Goal: Task Accomplishment & Management: Use online tool/utility

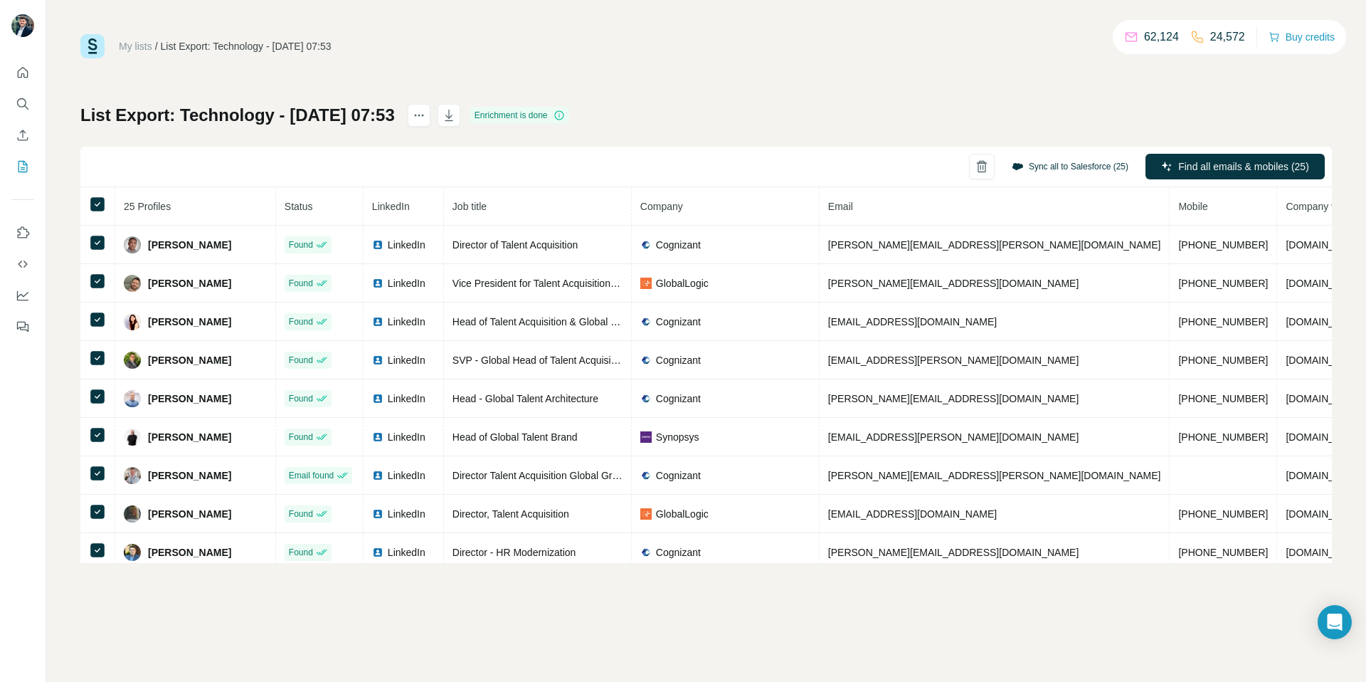
click at [1067, 160] on button "Sync all to Salesforce (25)" at bounding box center [1070, 166] width 137 height 21
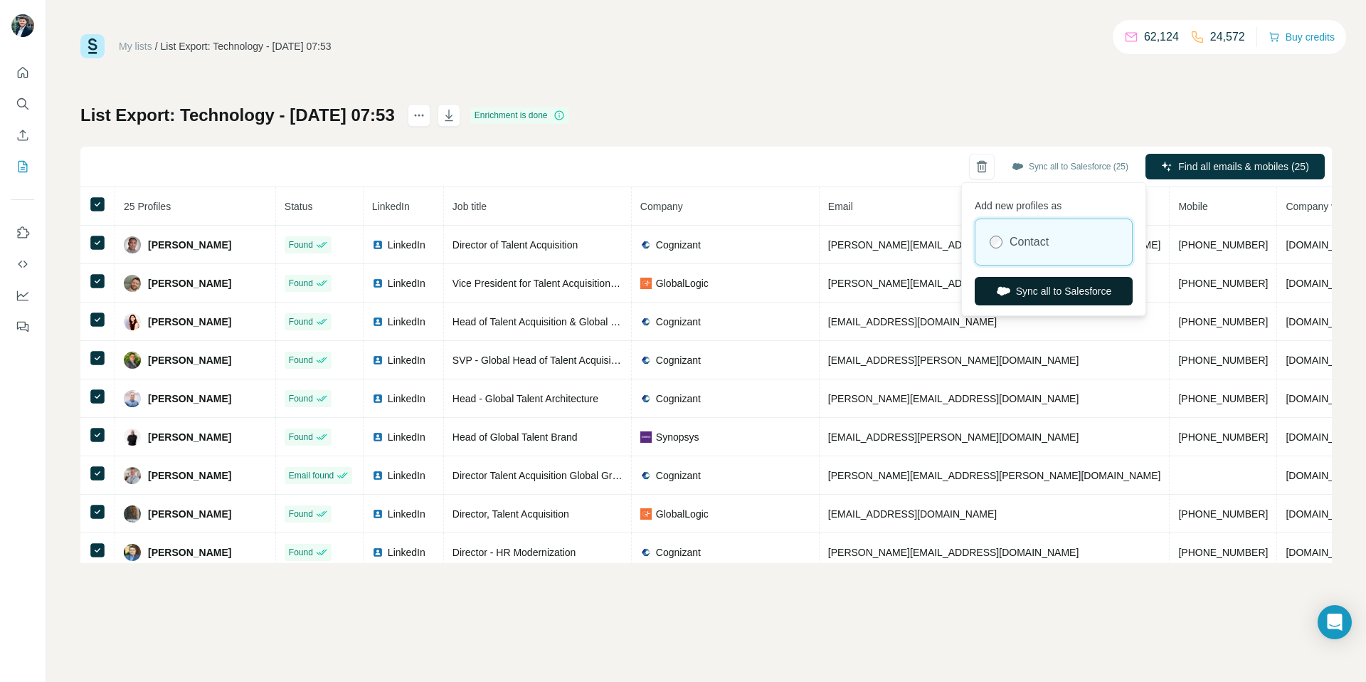
click at [1011, 286] on button "Sync all to Salesforce" at bounding box center [1054, 291] width 158 height 28
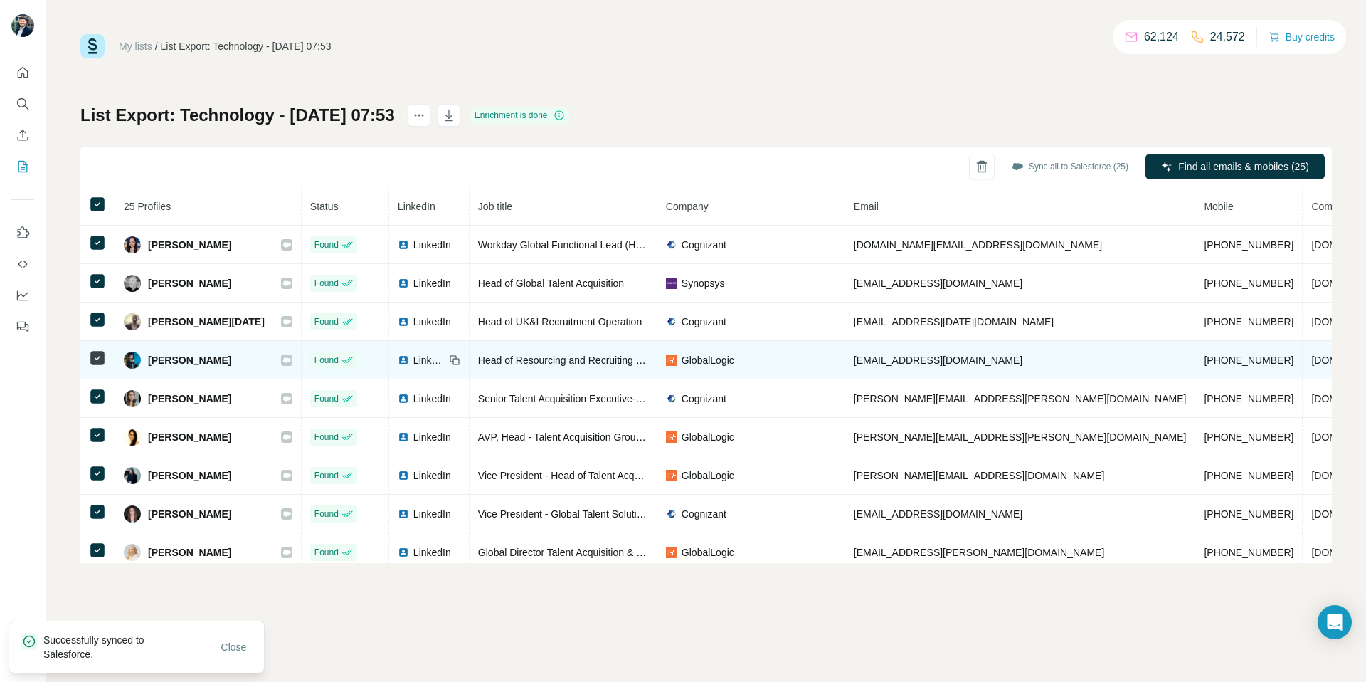
scroll to position [623, 0]
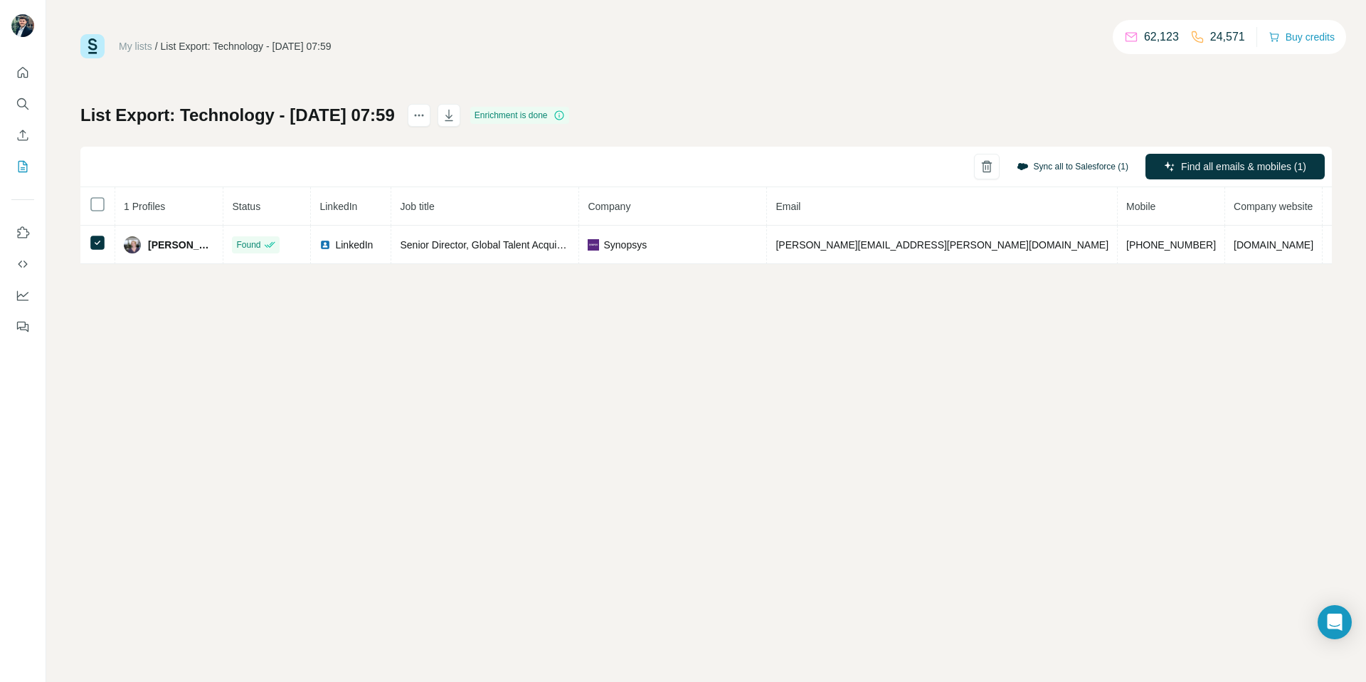
click at [1048, 173] on button "Sync all to Salesforce (1)" at bounding box center [1073, 166] width 132 height 21
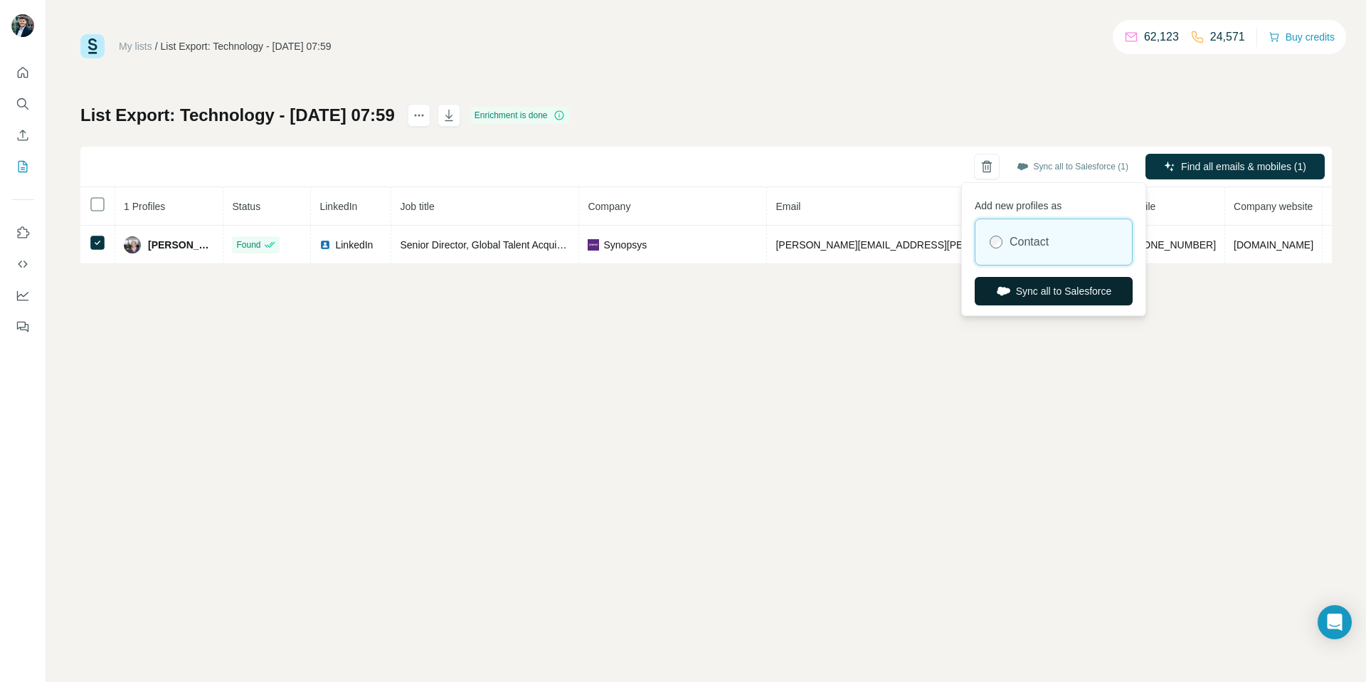
click at [1037, 295] on button "Sync all to Salesforce" at bounding box center [1054, 291] width 158 height 28
